Goal: Communication & Community: Answer question/provide support

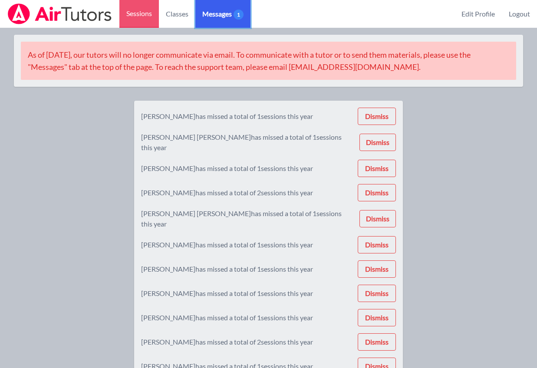
click at [214, 21] on link "Messages 1" at bounding box center [222, 14] width 55 height 28
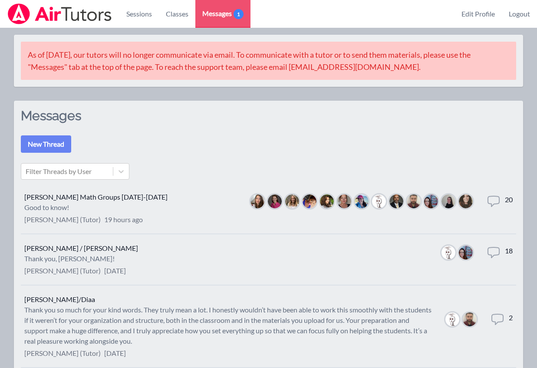
click at [161, 204] on li "[PERSON_NAME] Math Groups [DATE]-[DATE] Good to know! [PERSON_NAME] (Tutor) 19 …" at bounding box center [269, 208] width 496 height 51
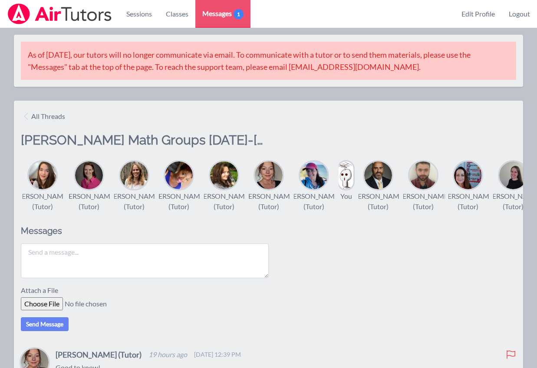
click at [141, 268] on textarea at bounding box center [145, 261] width 248 height 35
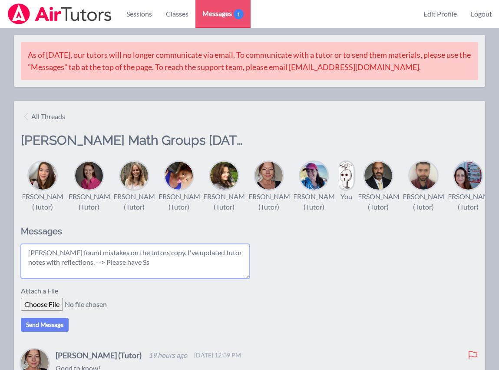
drag, startPoint x: 89, startPoint y: 275, endPoint x: 79, endPoint y: 274, distance: 10.1
click at [79, 274] on textarea "[PERSON_NAME] found mistakes on the tutors copy. I've updated tutor notes with …" at bounding box center [135, 261] width 229 height 35
click at [142, 277] on textarea "[PERSON_NAME] found mistakes on the tutors copy. I've updated tutor notes with …" at bounding box center [135, 261] width 229 height 35
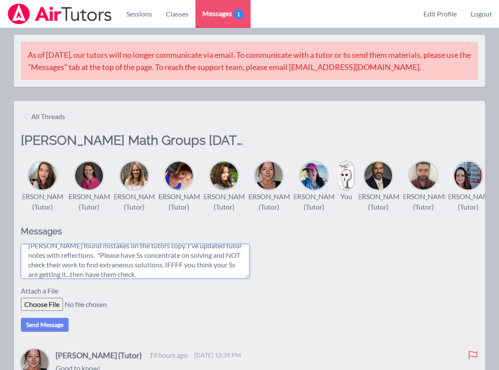
click at [87, 278] on textarea "[PERSON_NAME] found mistakes on the tutors copy. I've updated tutor notes with …" at bounding box center [135, 261] width 229 height 35
click at [193, 278] on textarea "[PERSON_NAME] found mistakes on the tutors copy. I've updated tutor notes with …" at bounding box center [135, 261] width 229 height 35
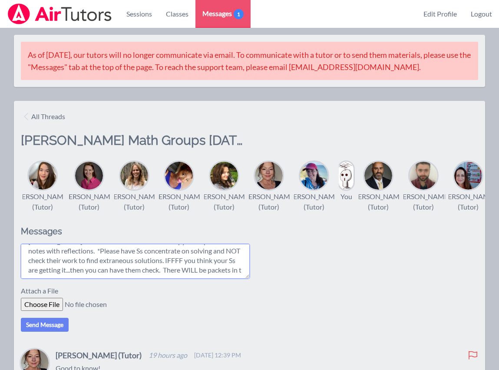
scroll to position [17, 0]
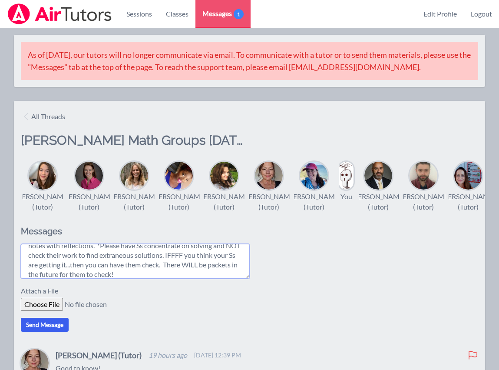
type textarea "[PERSON_NAME] found mistakes on the tutors copy. I've updated tutor notes with …"
click at [49, 331] on button "Send Message" at bounding box center [45, 325] width 48 height 14
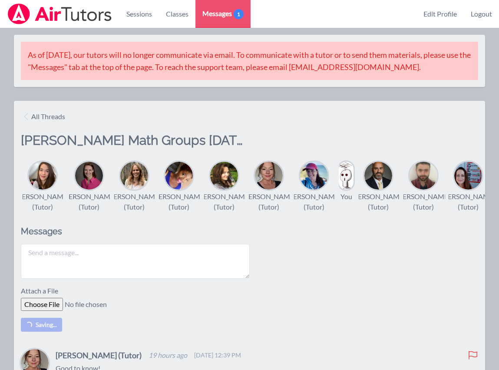
scroll to position [0, 0]
